Goal: Obtain resource: Obtain resource

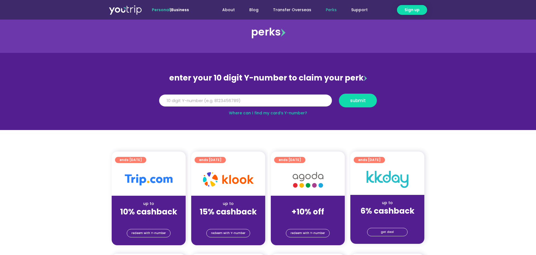
click at [260, 96] on input "Y Number" at bounding box center [245, 100] width 173 height 12
type input "8989898989"
click at [360, 102] on span "submit" at bounding box center [358, 100] width 16 height 4
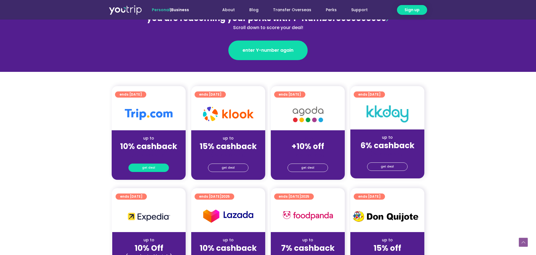
scroll to position [85, 0]
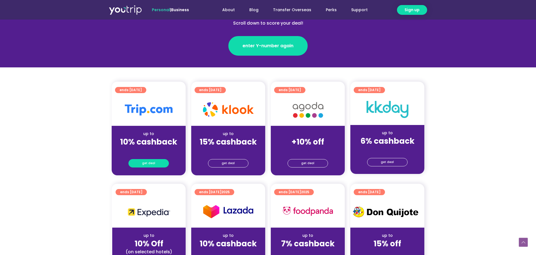
click at [149, 162] on span "get deal" at bounding box center [148, 163] width 13 height 8
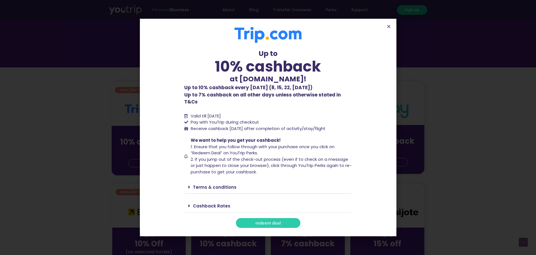
click at [267, 221] on span "redeem deal" at bounding box center [268, 223] width 25 height 4
